Goal: Find specific page/section: Find specific page/section

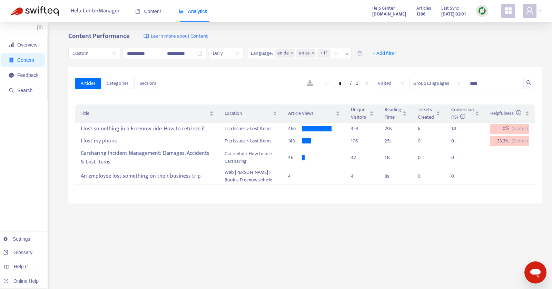
click at [22, 63] on span "Content" at bounding box center [23, 60] width 29 height 14
click at [146, 12] on span "Content" at bounding box center [148, 12] width 26 height 6
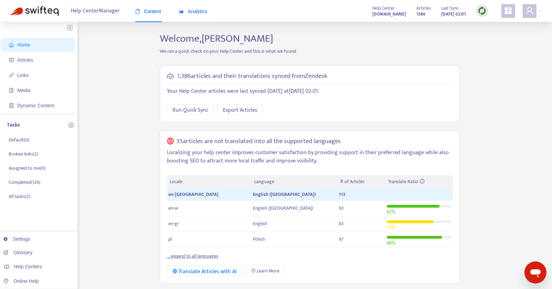
click at [190, 8] on div "Analytics" at bounding box center [193, 12] width 28 height 8
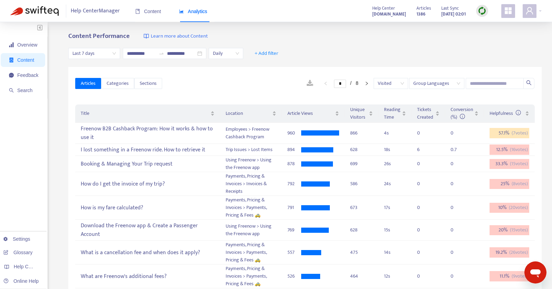
click at [42, 27] on img "button" at bounding box center [39, 28] width 5 height 6
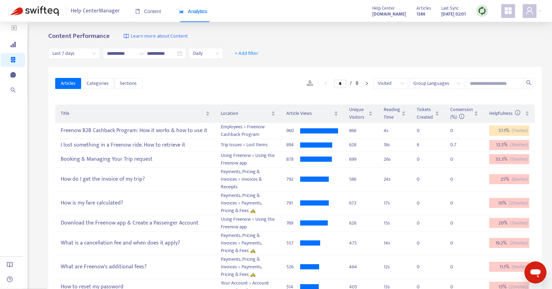
click at [12, 28] on img "button" at bounding box center [13, 28] width 5 height 6
